Goal: Information Seeking & Learning: Find specific fact

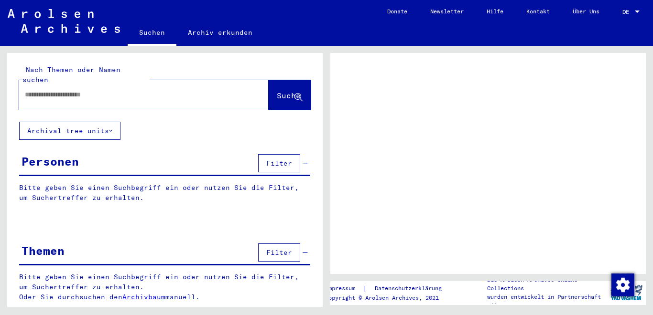
click at [124, 84] on div at bounding box center [132, 95] width 226 height 22
click at [95, 90] on input "text" at bounding box center [135, 95] width 221 height 10
type input "*"
type input "*********"
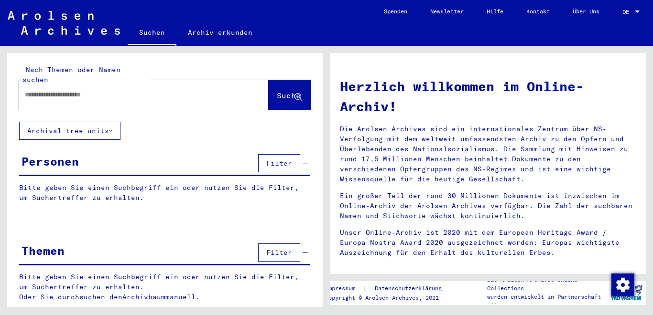
click at [105, 93] on div at bounding box center [129, 95] width 221 height 22
click at [105, 90] on input "text" at bounding box center [132, 95] width 215 height 10
type input "*********"
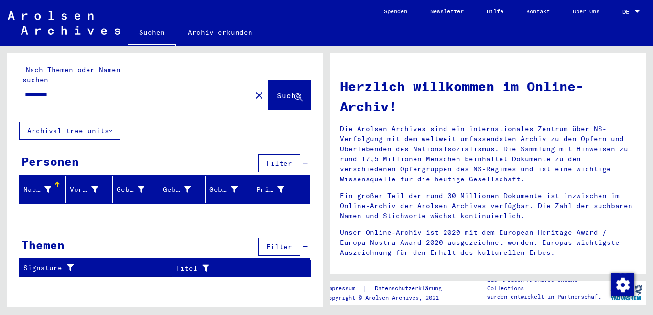
click at [277, 91] on span "Suche" at bounding box center [289, 96] width 24 height 10
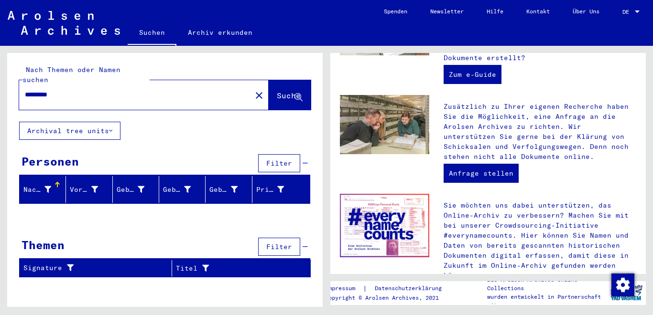
scroll to position [346, 0]
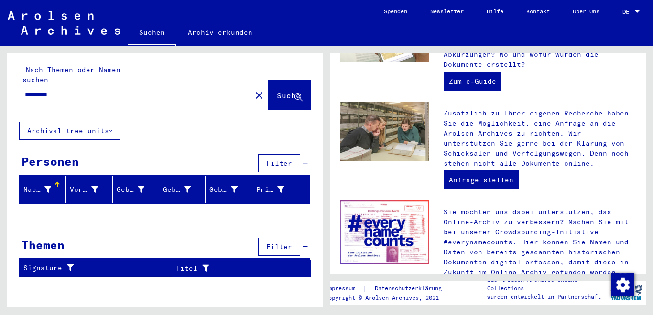
click at [108, 122] on button "Archival tree units" at bounding box center [69, 131] width 101 height 18
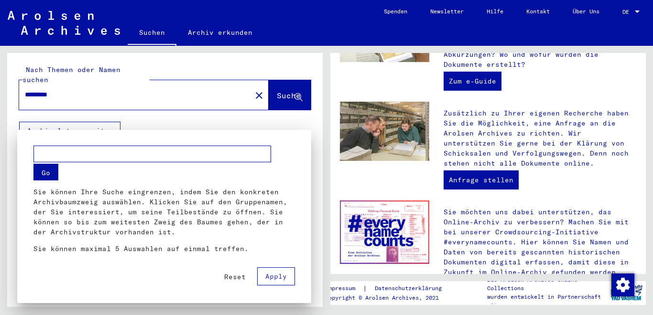
click at [108, 120] on div at bounding box center [326, 157] width 653 height 315
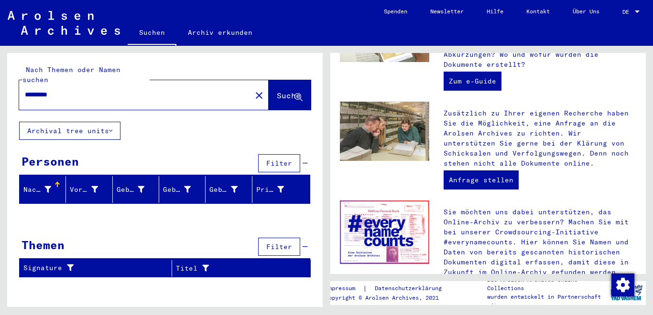
click at [153, 27] on link "Suchen" at bounding box center [152, 33] width 49 height 25
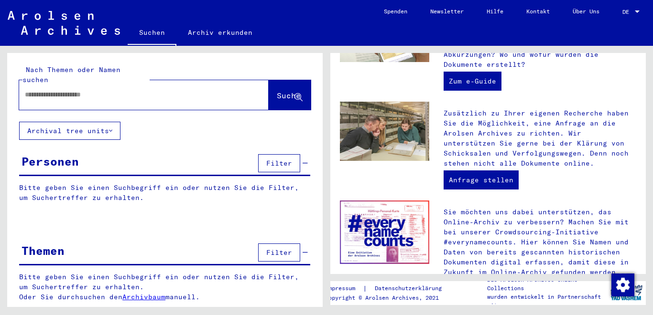
click at [145, 84] on div at bounding box center [129, 95] width 221 height 22
click at [134, 90] on input "text" at bounding box center [132, 95] width 215 height 10
type input "*********"
click at [277, 91] on span "Suche" at bounding box center [289, 96] width 24 height 10
